Goal: Task Accomplishment & Management: Use online tool/utility

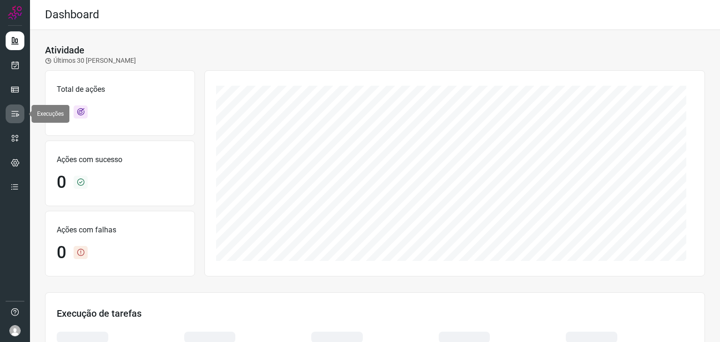
click at [17, 118] on icon at bounding box center [14, 113] width 9 height 9
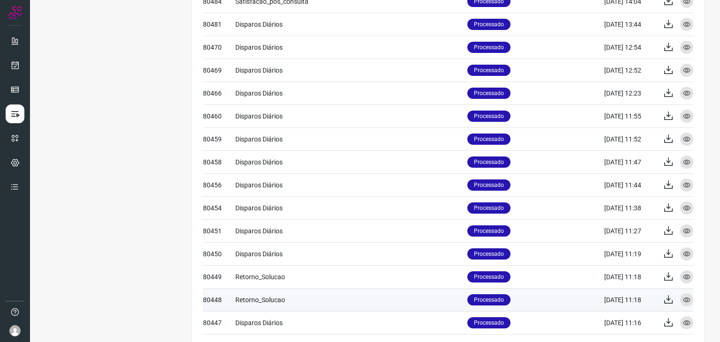
scroll to position [370, 0]
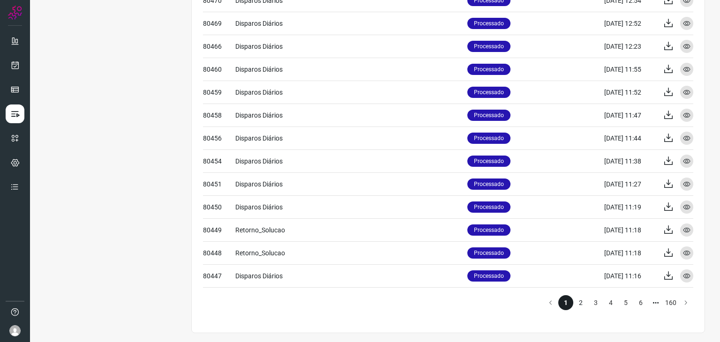
click at [573, 300] on li "2" at bounding box center [580, 302] width 15 height 15
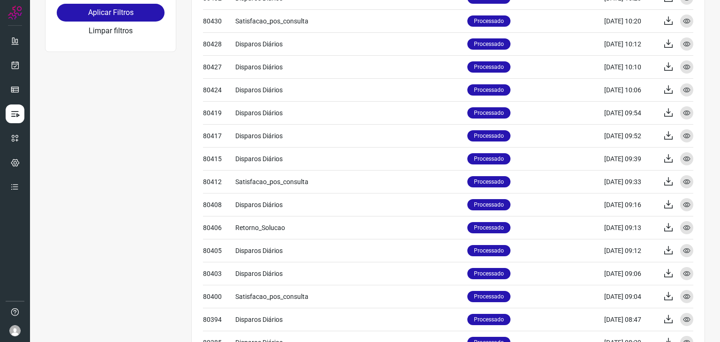
scroll to position [370, 0]
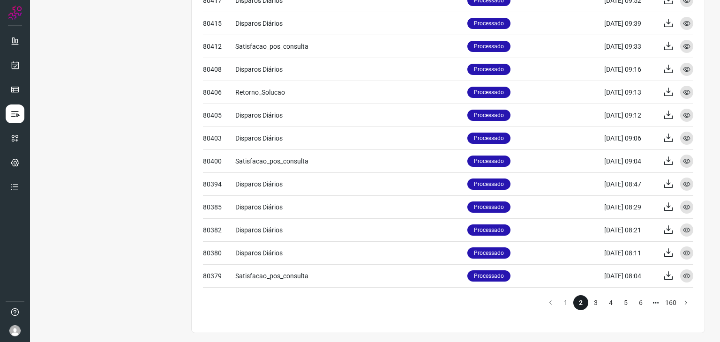
click at [558, 299] on li "1" at bounding box center [565, 302] width 15 height 15
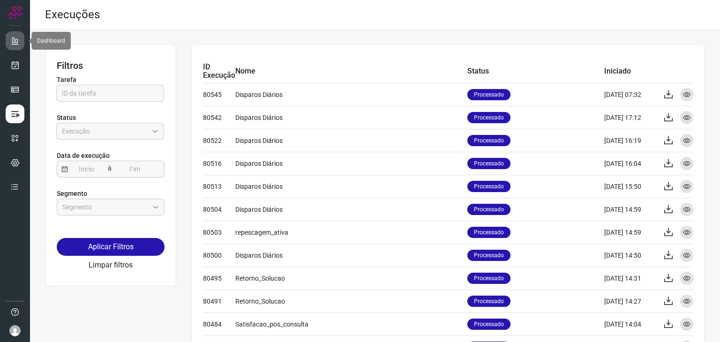
click at [15, 40] on icon at bounding box center [14, 40] width 9 height 9
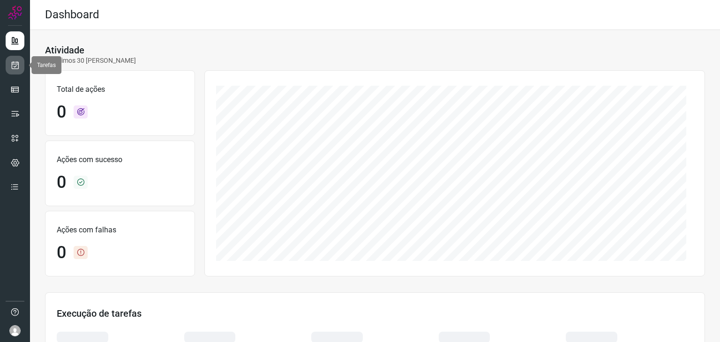
click at [21, 67] on link at bounding box center [15, 65] width 19 height 19
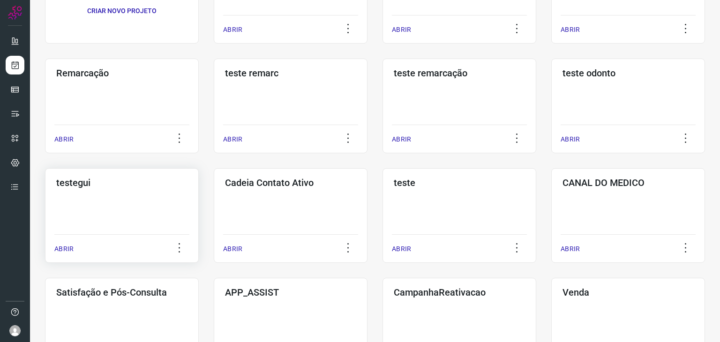
scroll to position [141, 0]
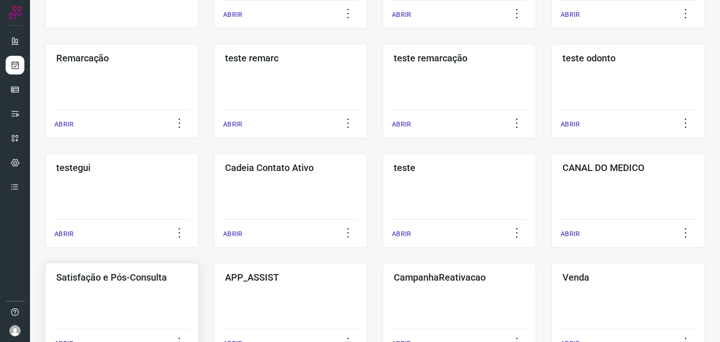
click at [214, 287] on div "Satisfação e Pós-Consulta ABRIR" at bounding box center [291, 310] width 154 height 95
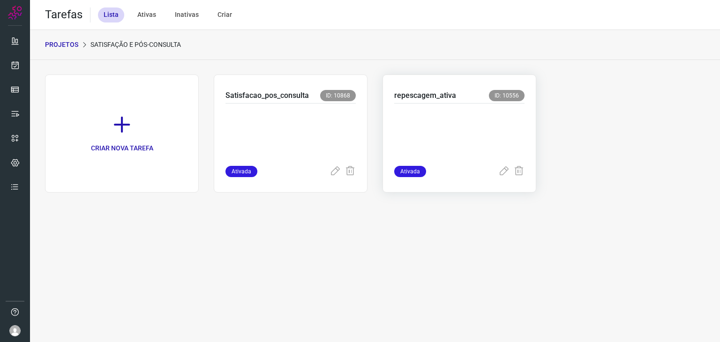
click at [444, 127] on p at bounding box center [459, 132] width 130 height 47
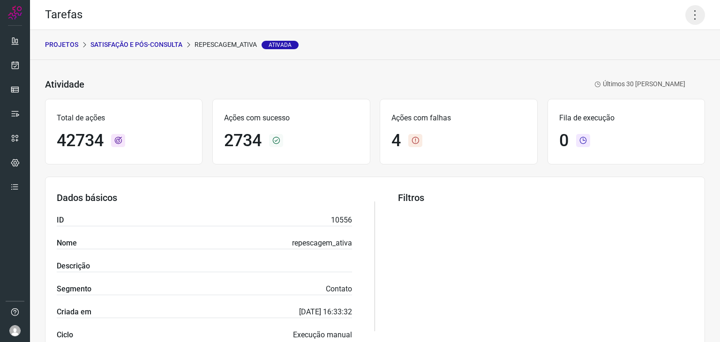
click at [695, 15] on icon at bounding box center [695, 15] width 20 height 20
click at [641, 58] on li "Executar" at bounding box center [654, 61] width 85 height 15
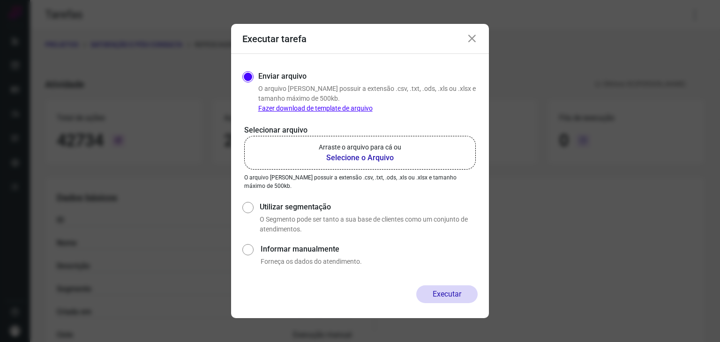
click at [356, 151] on p "Arraste o arquivo para cá ou" at bounding box center [360, 147] width 82 height 10
click at [0, 0] on input "Arraste o arquivo para cá ou Selecione o Arquivo" at bounding box center [0, 0] width 0 height 0
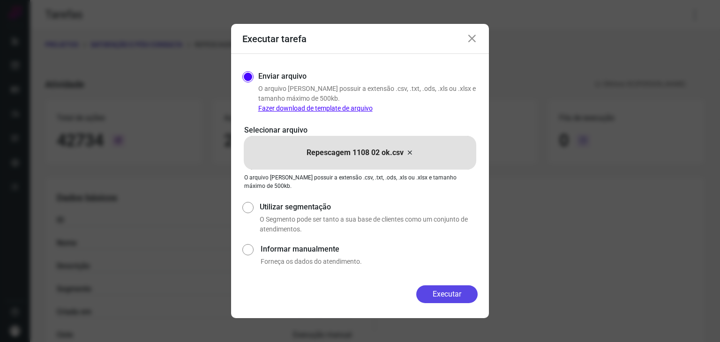
click at [454, 289] on button "Executar" at bounding box center [446, 294] width 61 height 18
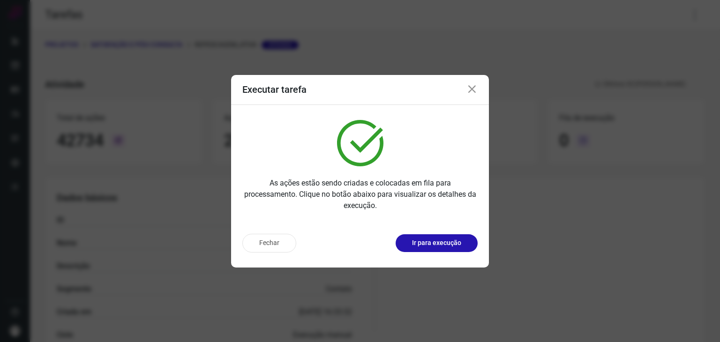
click at [435, 249] on button "Ir para execução" at bounding box center [437, 243] width 82 height 18
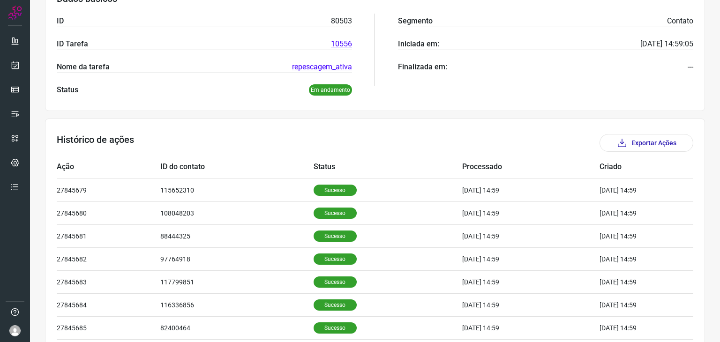
scroll to position [187, 0]
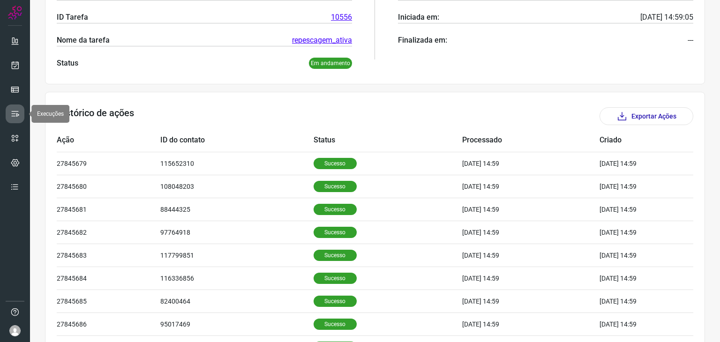
click at [12, 113] on icon at bounding box center [14, 113] width 9 height 9
